Goal: Find contact information: Find contact information

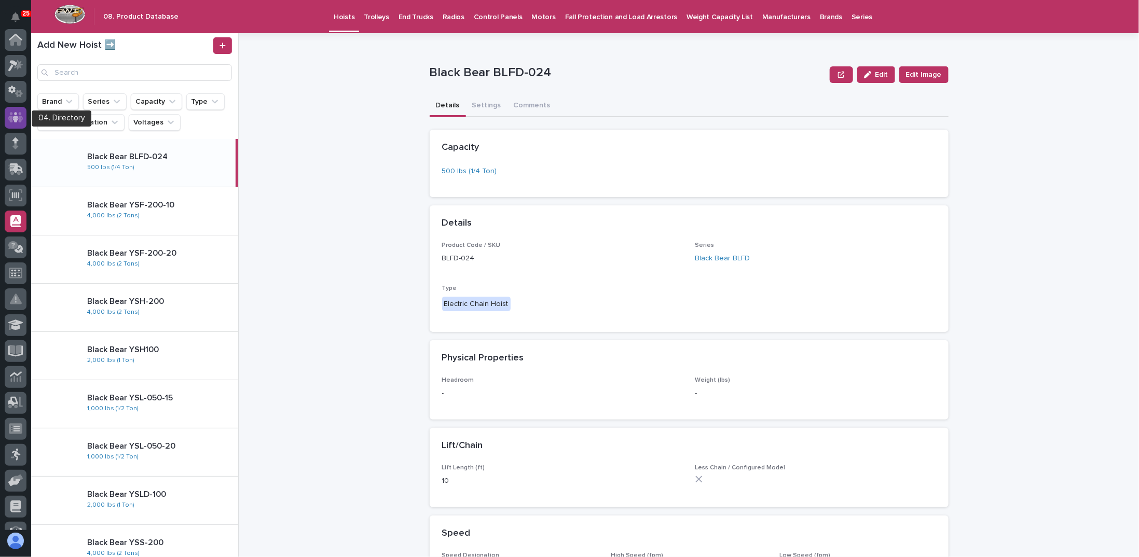
click at [16, 123] on icon at bounding box center [15, 118] width 15 height 12
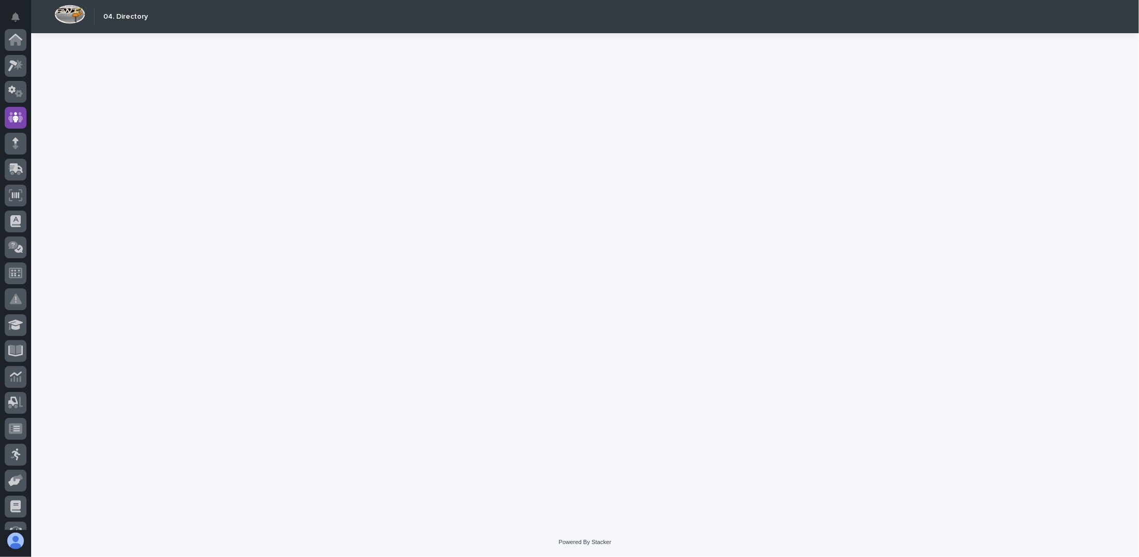
scroll to position [78, 0]
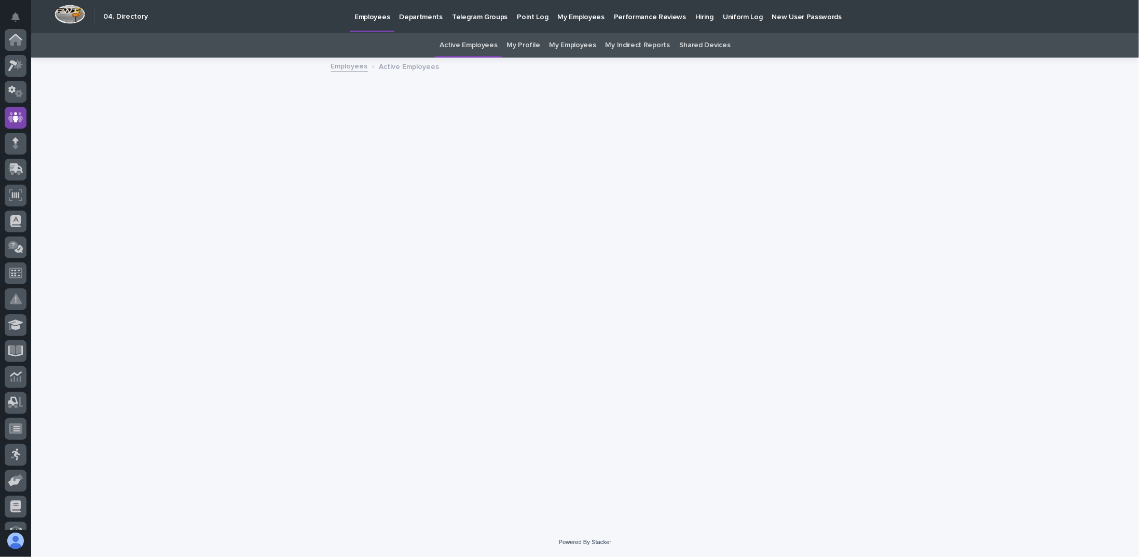
scroll to position [78, 0]
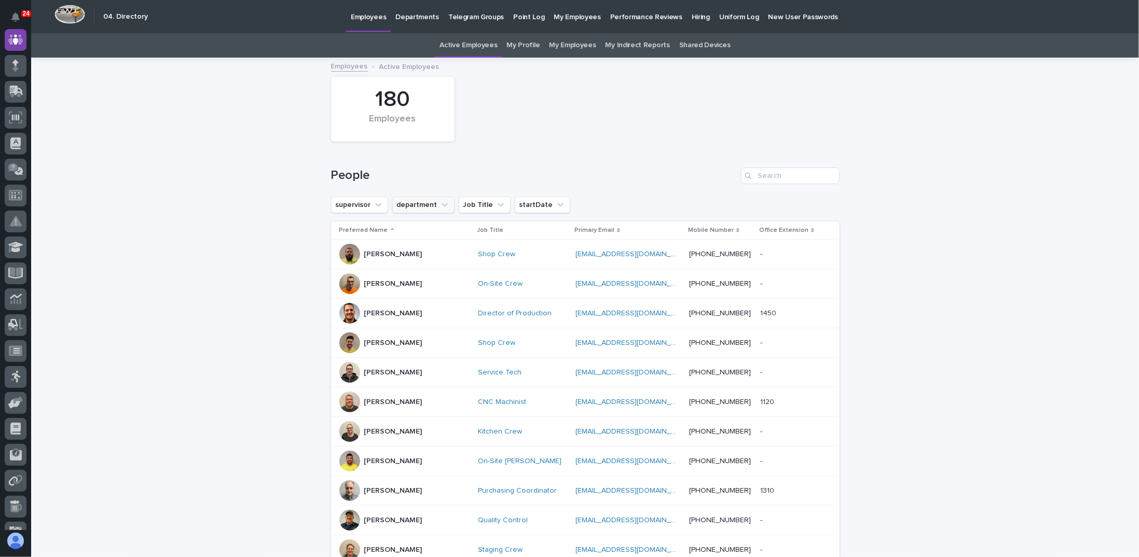
click at [441, 205] on icon "department" at bounding box center [444, 205] width 6 height 4
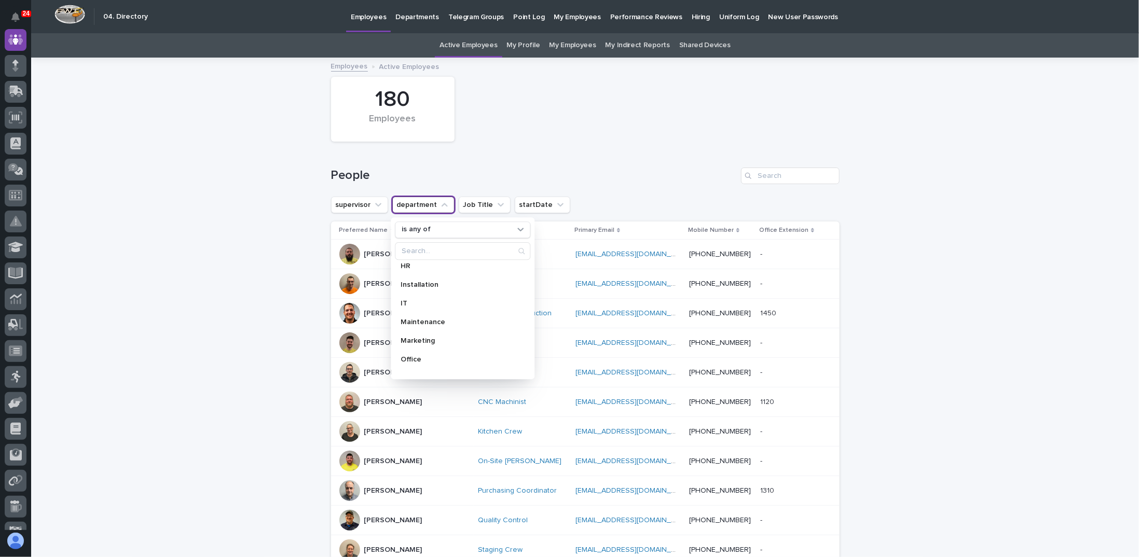
scroll to position [0, 0]
click at [421, 306] on p "Engineering" at bounding box center [457, 308] width 113 height 7
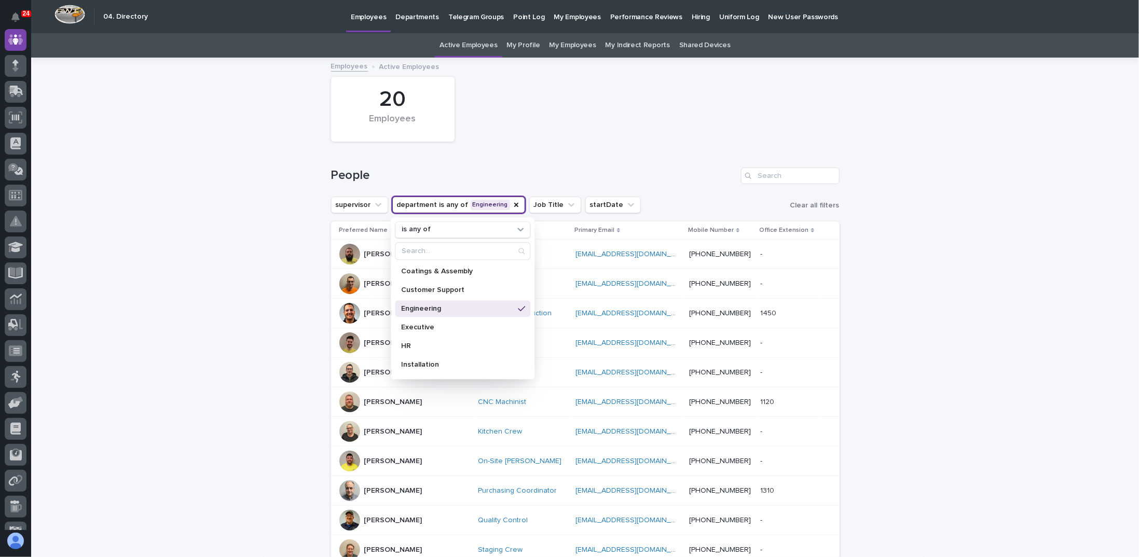
click at [232, 218] on div "Loading... Saving… Loading... Saving… 20 Employees People supervisor department…" at bounding box center [585, 492] width 1108 height 866
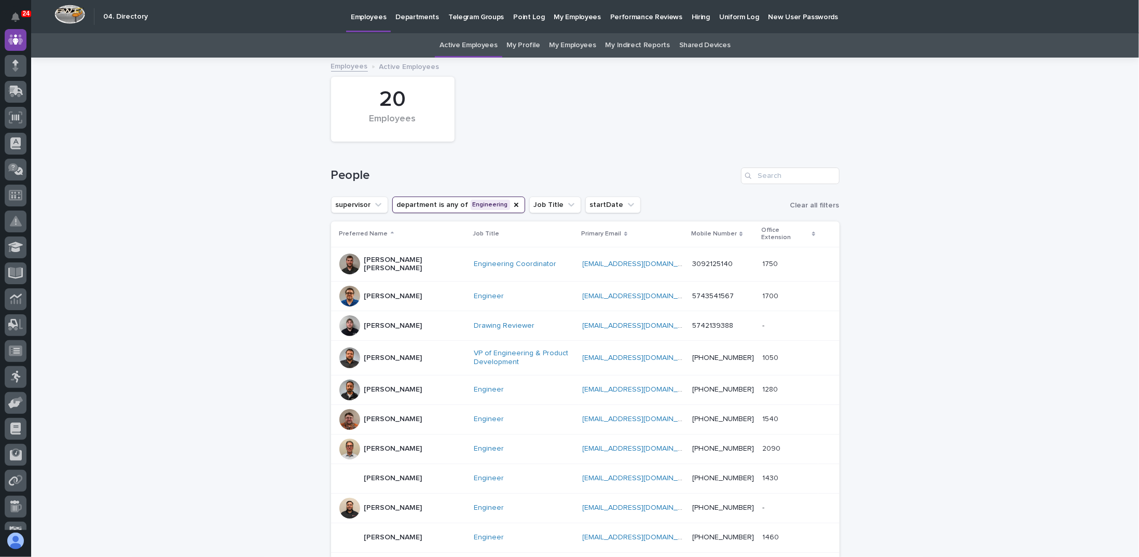
scroll to position [392, 0]
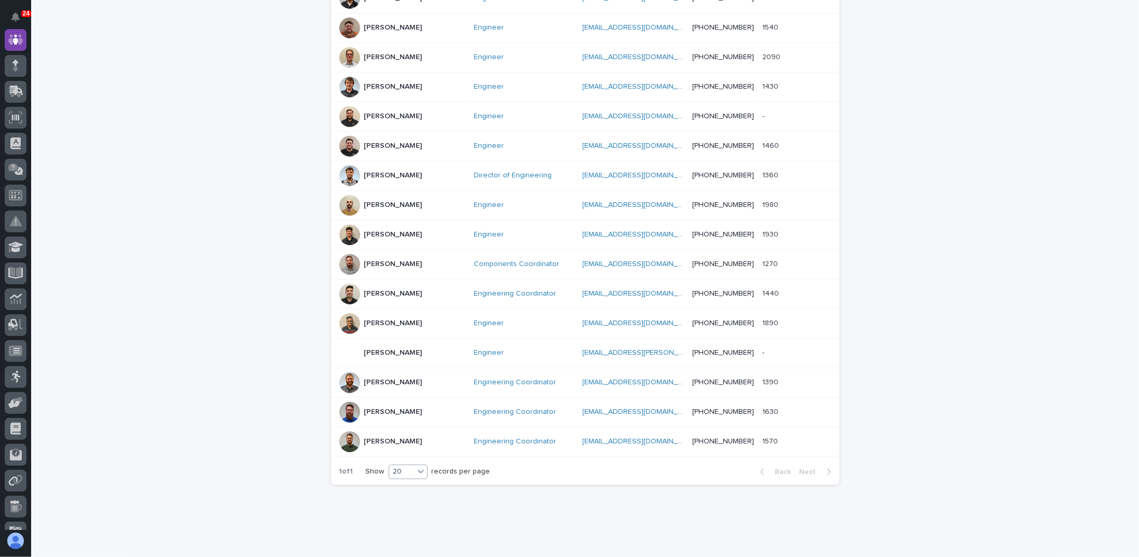
click at [410, 466] on div "20" at bounding box center [401, 471] width 25 height 11
click at [398, 492] on div "30" at bounding box center [405, 493] width 38 height 12
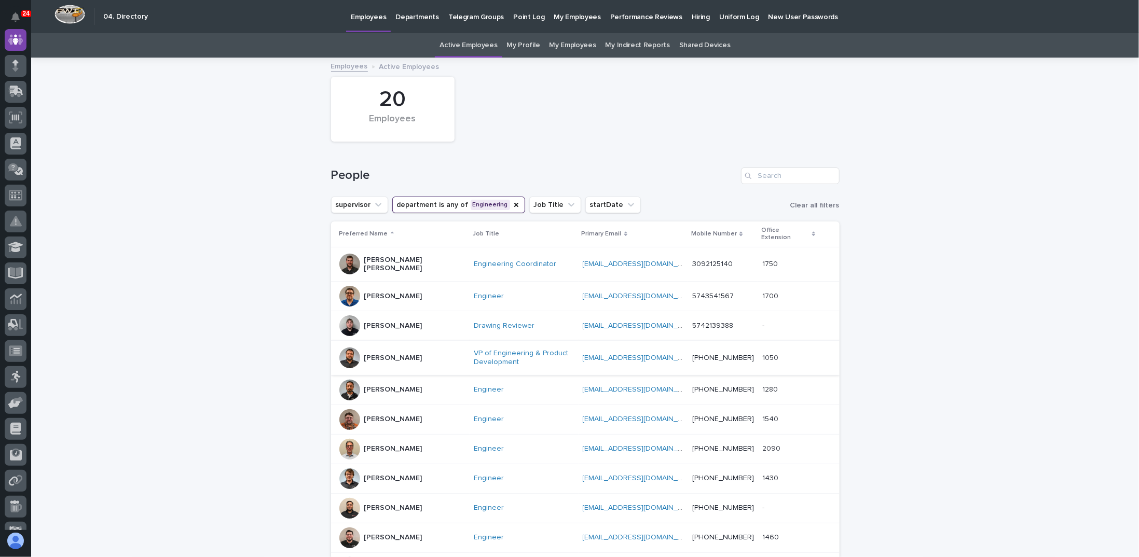
scroll to position [104, 0]
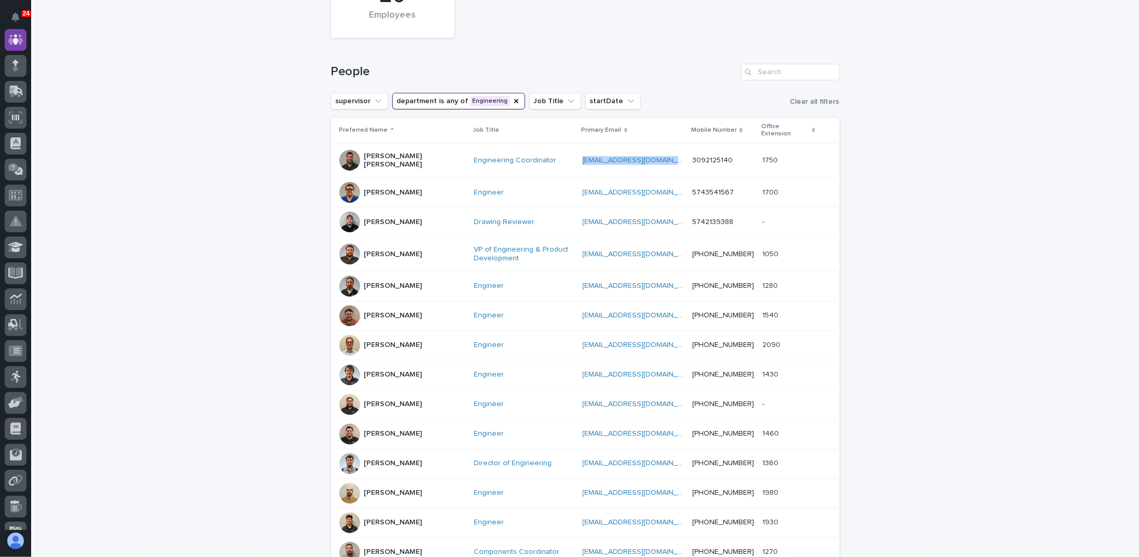
drag, startPoint x: 558, startPoint y: 147, endPoint x: 647, endPoint y: 155, distance: 89.6
click at [647, 155] on tr "[PERSON_NAME] [PERSON_NAME] Engineering Coordinator [EMAIL_ADDRESS][DOMAIN_NAME…" at bounding box center [585, 160] width 508 height 35
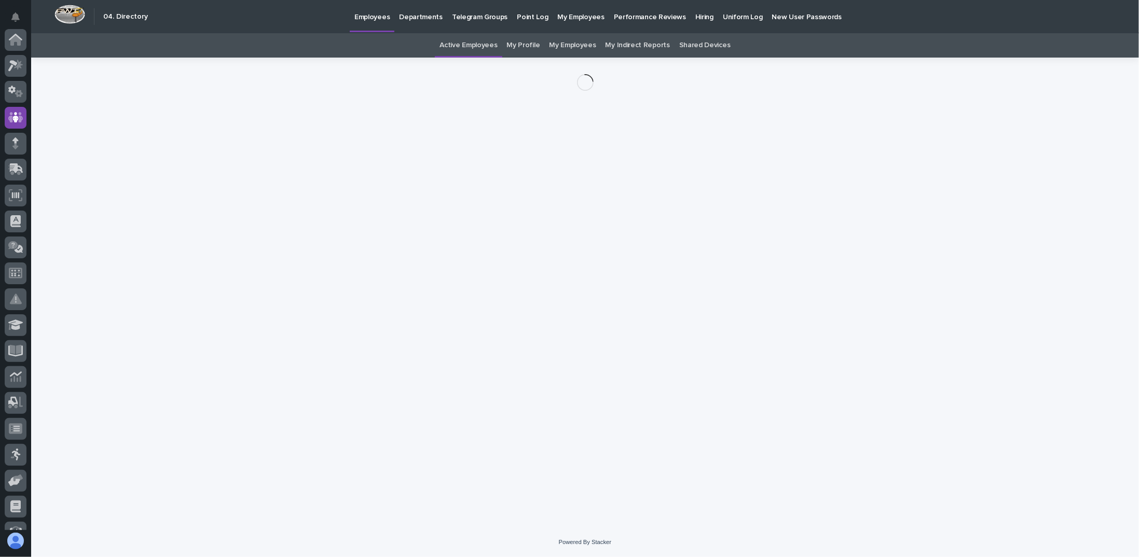
scroll to position [78, 0]
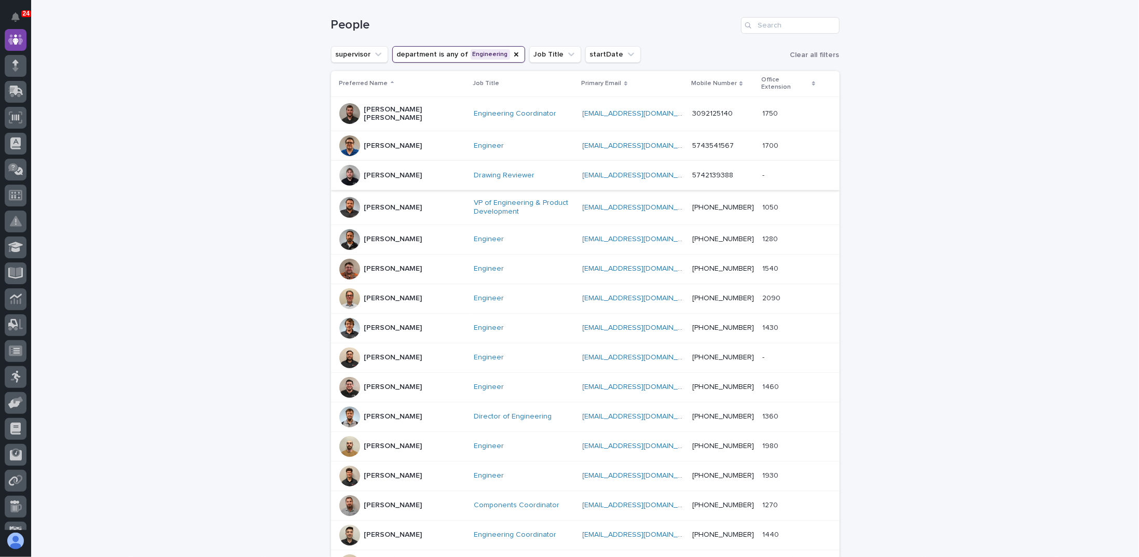
scroll to position [136, 0]
